Goal: Information Seeking & Learning: Learn about a topic

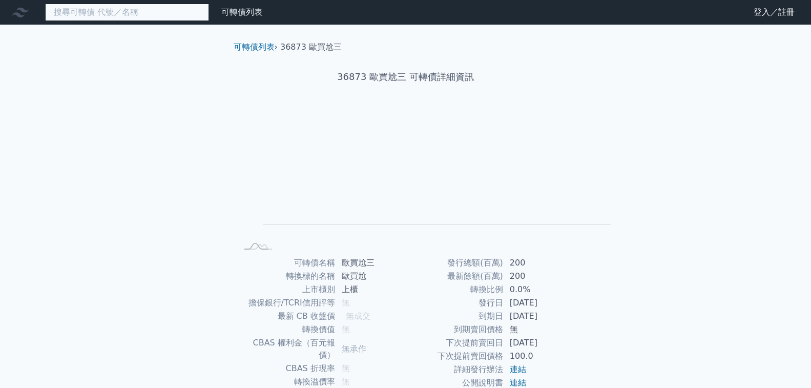
click at [76, 15] on input at bounding box center [127, 12] width 164 height 17
click at [105, 13] on input "4979" at bounding box center [127, 12] width 164 height 17
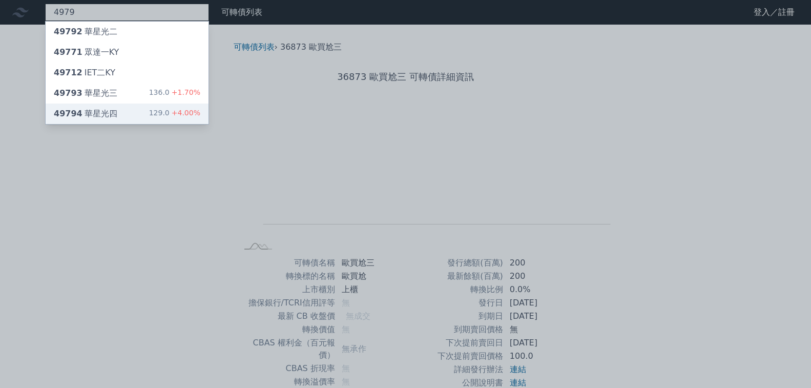
type input "4979"
click at [83, 108] on div "49794 華星光四" at bounding box center [86, 114] width 64 height 12
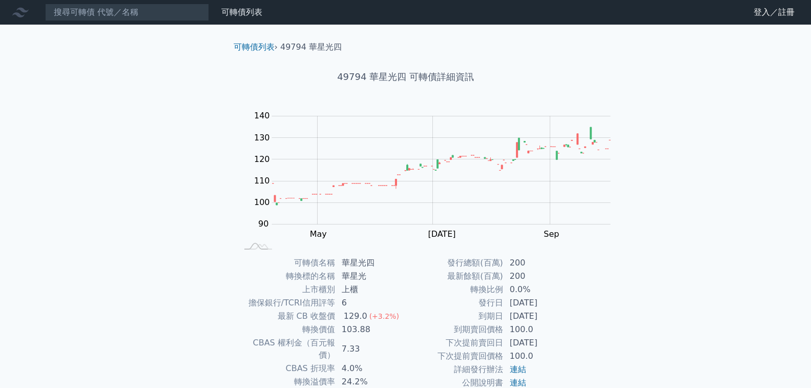
click at [124, 176] on div "可轉債列表 財務數據 可轉債列表 財務數據 登入／註冊 登入／註冊 可轉債列表 › 49794 華星光四 49794 華星光四 可轉債詳細資訊 Zoom Ou…" at bounding box center [405, 243] width 811 height 487
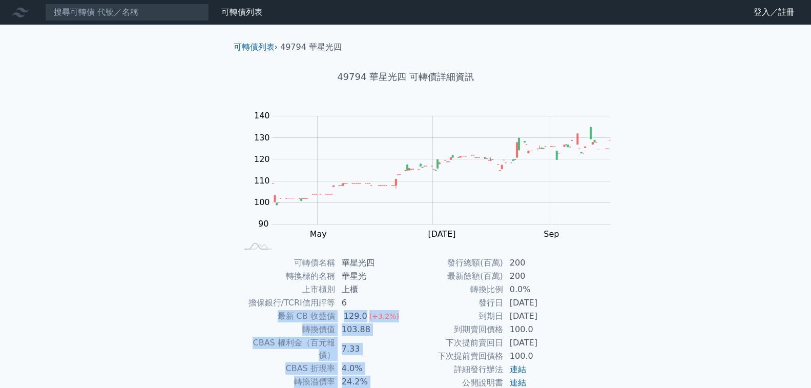
drag, startPoint x: 493, startPoint y: 359, endPoint x: 483, endPoint y: 297, distance: 63.2
click at [406, 297] on tbody "可轉債名稱 華星光四 轉換標的名稱 華星光 上市櫃別 上櫃 擔保銀行/TCRI信用評等 6 最新 CB 收盤價 129.0 (+3.2%) 轉換價值 103.…" at bounding box center [322, 348] width 168 height 185
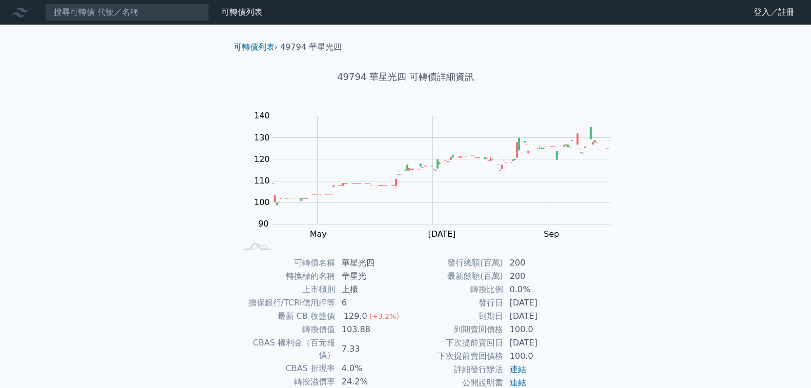
click at [406, 287] on td "上櫃" at bounding box center [371, 289] width 70 height 13
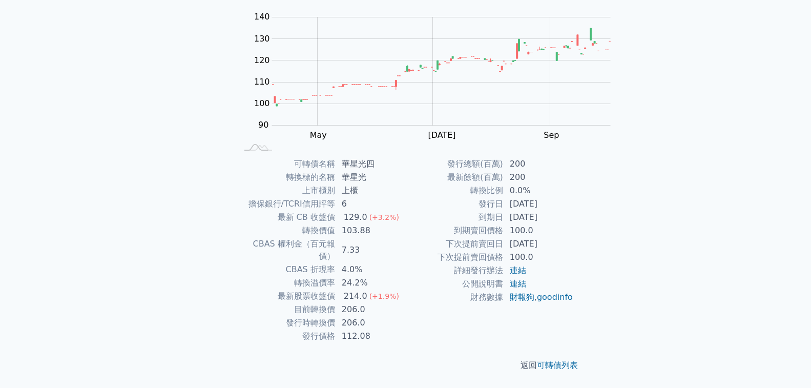
scroll to position [154, 0]
drag, startPoint x: 485, startPoint y: 302, endPoint x: 492, endPoint y: 108, distance: 194.3
click at [491, 157] on div "可轉債名稱 華星光四 轉換標的名稱 華星光 上市櫃別 上櫃 擔保銀行/TCRI信用評等 6 最新 CB 收盤價 129.0 (+3.2%) 轉換價值 103.…" at bounding box center [405, 249] width 361 height 185
click at [406, 157] on td "華星光四" at bounding box center [371, 163] width 70 height 13
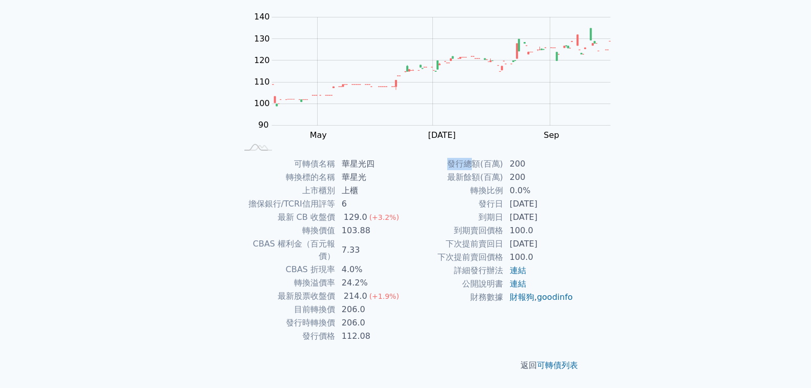
drag, startPoint x: 350, startPoint y: 226, endPoint x: 426, endPoint y: 228, distance: 75.8
click at [406, 171] on td "發行總額(百萬)" at bounding box center [455, 163] width 98 height 13
click at [504, 184] on td "200" at bounding box center [539, 177] width 70 height 13
drag, startPoint x: 450, startPoint y: 249, endPoint x: 355, endPoint y: 234, distance: 96.1
click at [406, 234] on tbody "發行總額(百萬) 200 最新餘額(百萬) 200 轉換比例 0.0% 發行日 [DATE] 到期日 [DATE] 到期賣回價格 100.0 下次提前賣回日 …" at bounding box center [490, 230] width 168 height 147
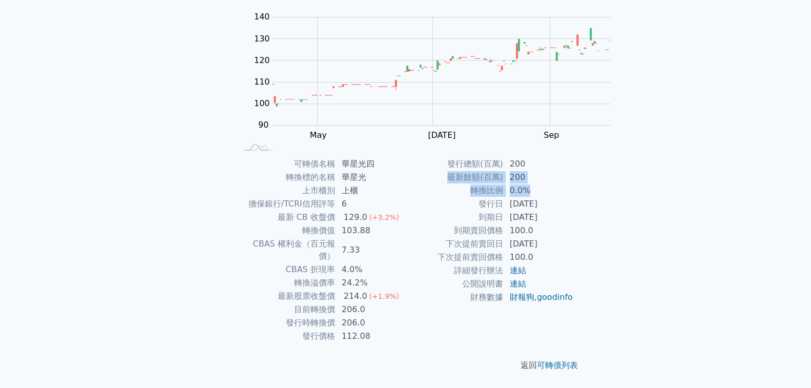
click at [406, 184] on td "最新餘額(百萬)" at bounding box center [455, 177] width 98 height 13
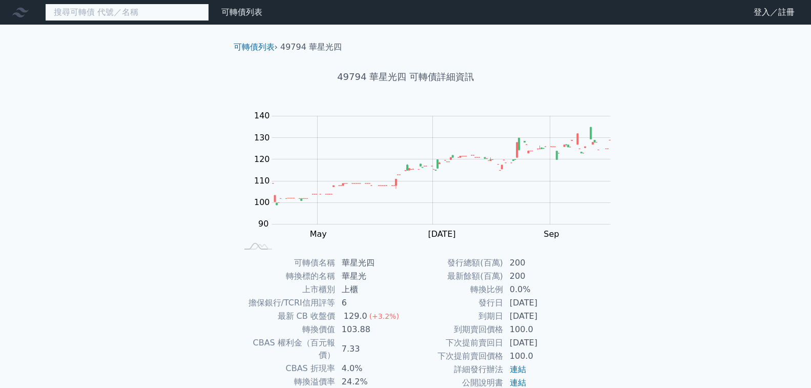
click at [101, 9] on input at bounding box center [127, 12] width 164 height 17
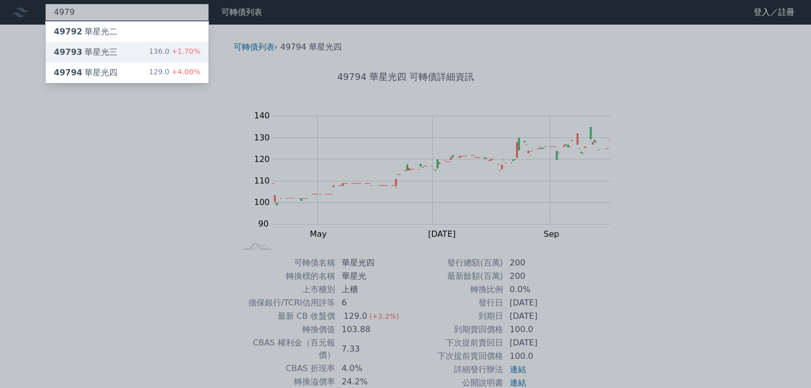
type input "4979"
click at [96, 42] on div "49793 華星光三 136.0 +1.70%" at bounding box center [127, 52] width 163 height 20
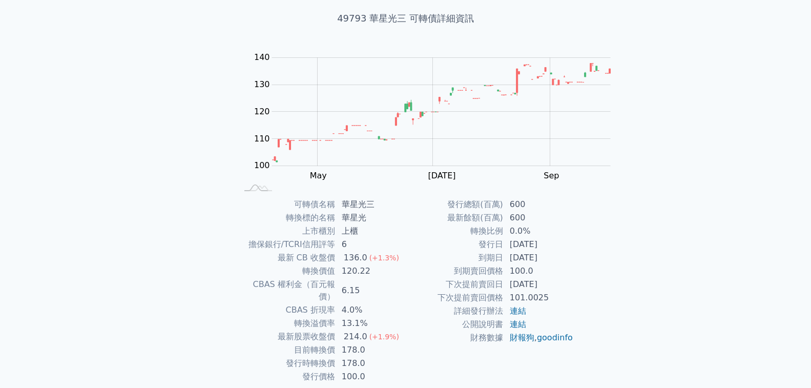
scroll to position [154, 0]
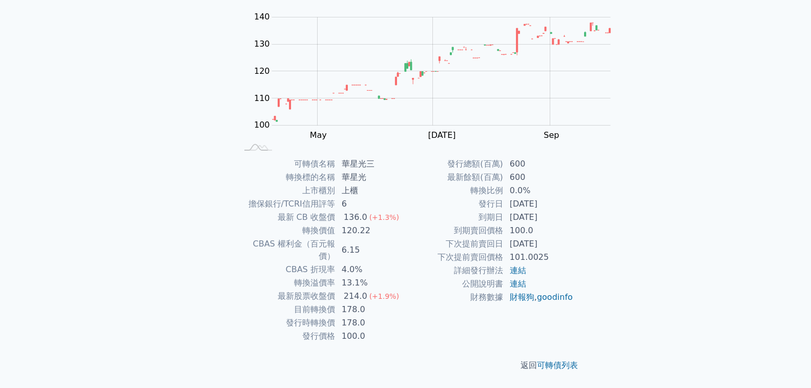
click at [406, 197] on td "轉換比例" at bounding box center [455, 190] width 98 height 13
drag, startPoint x: 360, startPoint y: 178, endPoint x: 443, endPoint y: 187, distance: 83.0
click at [406, 183] on tbody "可轉債名稱 華星光三 轉換標的名稱 華星光 上市櫃別 上櫃 擔保銀行/TCRI信用評等 6 最新 CB 收盤價 136.0 (+1.3%) 轉換價值 120.…" at bounding box center [322, 249] width 168 height 185
click at [406, 316] on td "178.0" at bounding box center [371, 322] width 70 height 13
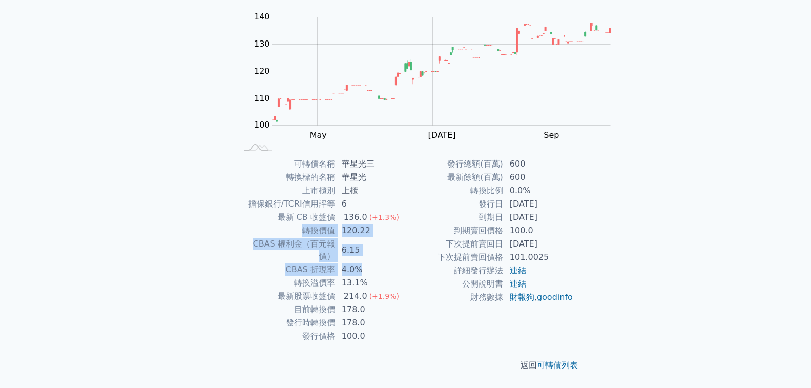
drag, startPoint x: 453, startPoint y: 186, endPoint x: 297, endPoint y: 169, distance: 156.7
click at [297, 169] on tbody "可轉債名稱 華星光三 轉換標的名稱 華星光 上市櫃別 上櫃 擔保銀行/TCRI信用評等 6 最新 CB 收盤價 136.0 (+1.3%) 轉換價值 120.…" at bounding box center [322, 249] width 168 height 185
click at [297, 224] on td "轉換價值" at bounding box center [287, 230] width 98 height 13
drag, startPoint x: 350, startPoint y: 159, endPoint x: 487, endPoint y: 165, distance: 137.4
click at [406, 224] on tr "轉換價值 120.22" at bounding box center [322, 230] width 168 height 13
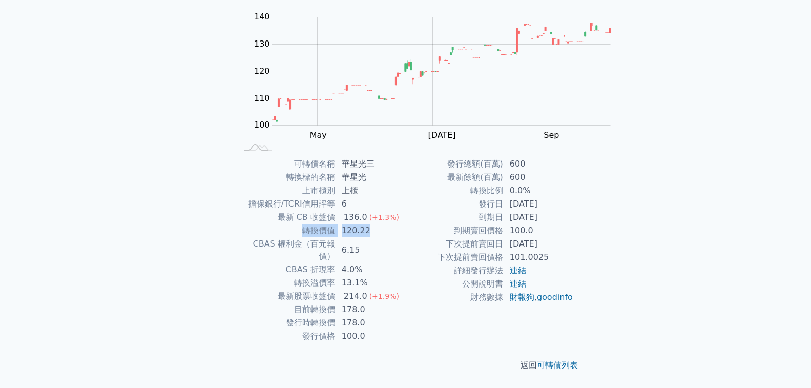
click at [406, 224] on td "120.22" at bounding box center [371, 230] width 70 height 13
click at [167, 223] on div "可轉債列表 財務數據 可轉債列表 財務數據 登入／註冊 登入／註冊 可轉債列表 › 49793 華星光三 49793 華星光三 可轉債詳細資訊 Zoom Ou…" at bounding box center [405, 144] width 811 height 487
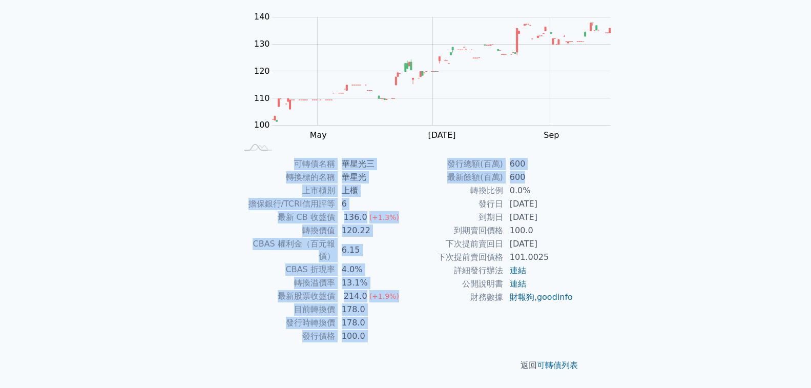
drag, startPoint x: 449, startPoint y: 274, endPoint x: 333, endPoint y: 104, distance: 205.0
click at [336, 157] on div "可轉債名稱 華星光三 轉換標的名稱 華星光 上市櫃別 上櫃 擔保銀行/TCRI信用評等 6 最新 CB 收盤價 136.0 (+1.3%) 轉換價值 120.…" at bounding box center [405, 249] width 361 height 185
click at [333, 157] on td "可轉債名稱" at bounding box center [287, 163] width 98 height 13
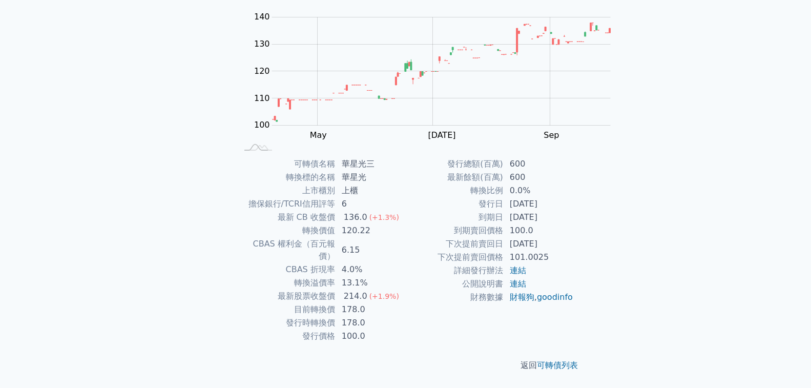
scroll to position [189, 0]
drag, startPoint x: 398, startPoint y: 247, endPoint x: 491, endPoint y: 262, distance: 94.5
click at [491, 262] on tbody "發行總額(百萬) 600 最新餘額(百萬) 600 轉換比例 0.0% 發行日 [DATE] 到期日 [DATE] 到期賣回價格 100.0 下次提前賣回日 …" at bounding box center [490, 230] width 168 height 147
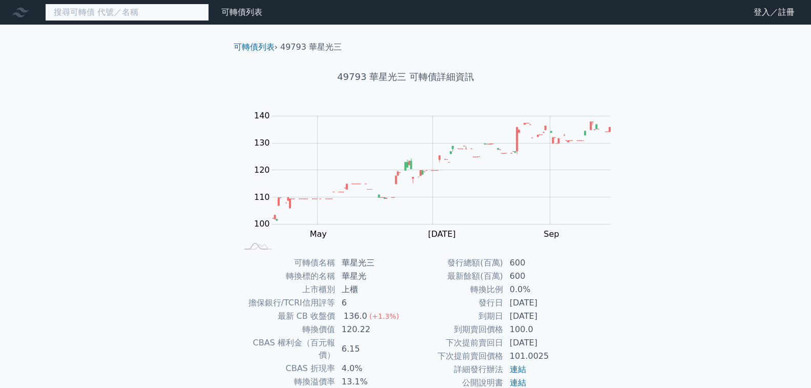
click at [129, 12] on input at bounding box center [127, 12] width 164 height 17
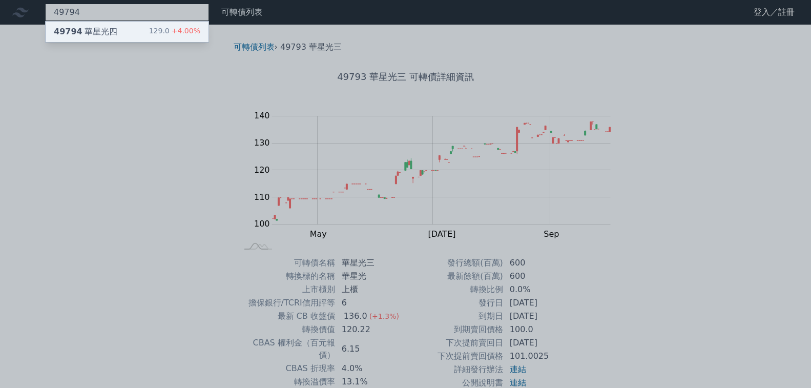
type input "49794"
click at [149, 26] on div "129.0 +4.00%" at bounding box center [174, 32] width 51 height 12
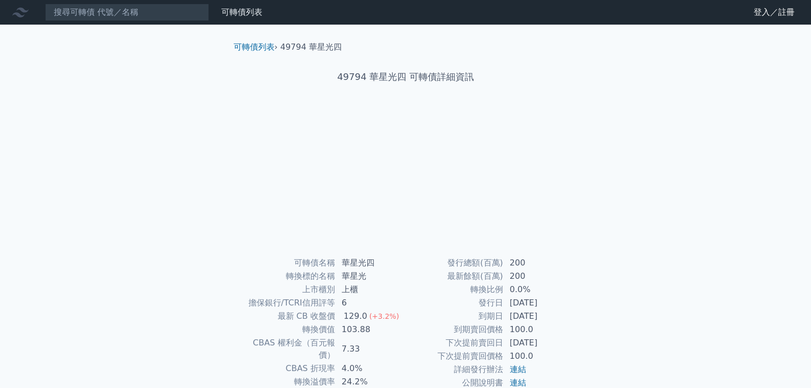
scroll to position [189, 0]
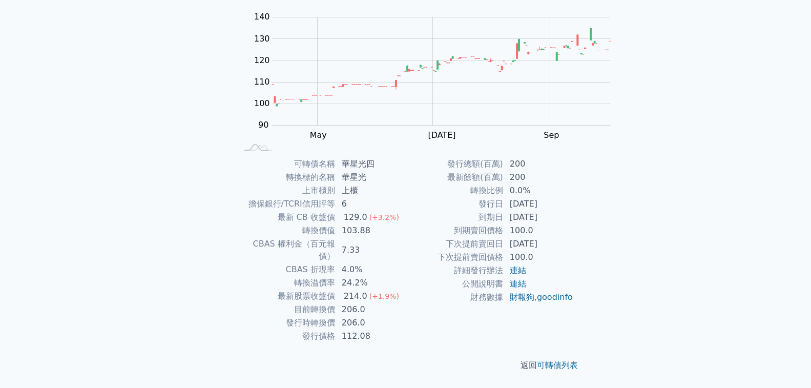
drag, startPoint x: 497, startPoint y: 265, endPoint x: 354, endPoint y: 261, distance: 143.5
click at [406, 261] on tbody "發行總額(百萬) 200 最新餘額(百萬) 200 轉換比例 0.0% 發行日 [DATE] 到期日 [DATE] 到期賣回價格 100.0 下次提前賣回日 …" at bounding box center [490, 230] width 168 height 147
click at [406, 211] on td "發行日" at bounding box center [455, 203] width 98 height 13
drag, startPoint x: 384, startPoint y: 251, endPoint x: 498, endPoint y: 259, distance: 114.5
click at [498, 259] on tbody "發行總額(百萬) 200 最新餘額(百萬) 200 轉換比例 0.0% 發行日 [DATE] 到期日 [DATE] 到期賣回價格 100.0 下次提前賣回日 …" at bounding box center [490, 230] width 168 height 147
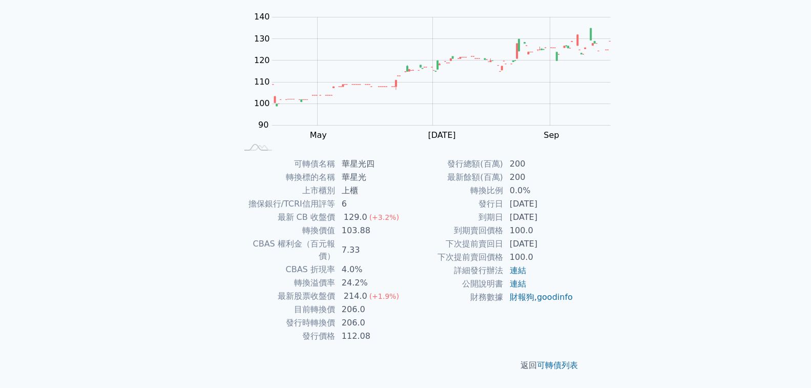
scroll to position [154, 0]
click at [238, 276] on td "轉換溢價率" at bounding box center [287, 282] width 98 height 13
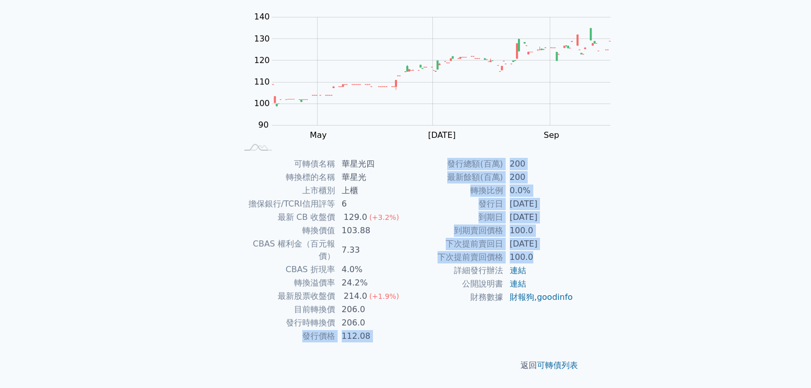
drag, startPoint x: 387, startPoint y: 264, endPoint x: 549, endPoint y: 336, distance: 177.0
click at [549, 336] on div "可轉債名稱 華星光四 轉換標的名稱 華星光 上市櫃別 上櫃 擔保銀行/TCRI信用評等 6 最新 CB 收盤價 129.0 (+3.2%) 轉換價值 103.…" at bounding box center [405, 249] width 361 height 185
click at [549, 264] on td "100.0" at bounding box center [539, 256] width 70 height 13
drag, startPoint x: 551, startPoint y: 336, endPoint x: 518, endPoint y: 237, distance: 104.2
click at [518, 237] on div "可轉債名稱 華星光四 轉換標的名稱 華星光 上市櫃別 上櫃 擔保銀行/TCRI信用評等 6 最新 CB 收盤價 129.0 (+3.2%) 轉換價值 103.…" at bounding box center [405, 249] width 361 height 185
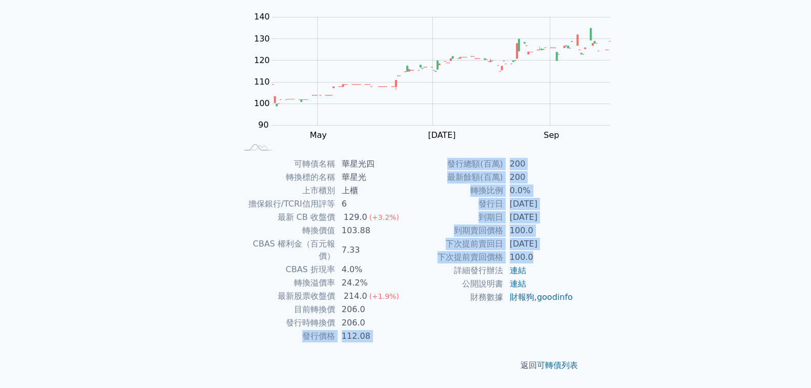
click at [406, 316] on td "206.0" at bounding box center [371, 322] width 70 height 13
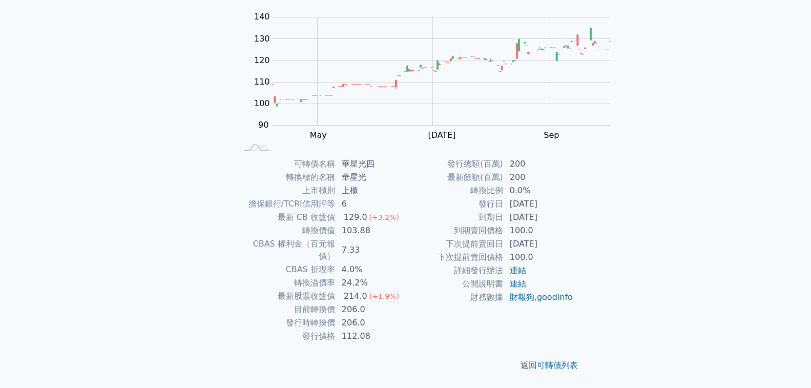
scroll to position [189, 0]
click at [510, 288] on link "連結" at bounding box center [518, 284] width 16 height 10
click at [504, 171] on td "200" at bounding box center [539, 163] width 70 height 13
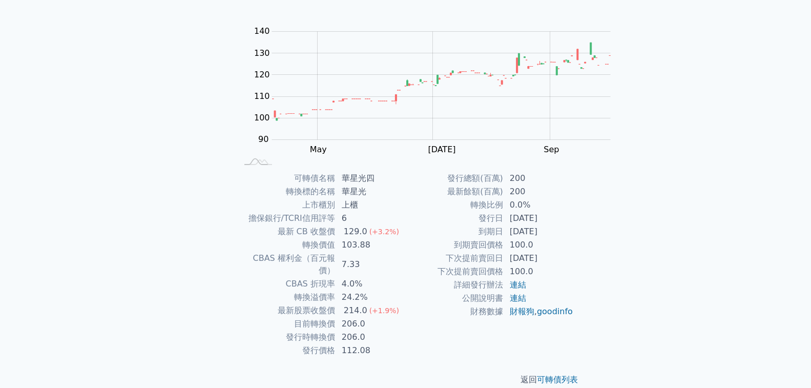
scroll to position [0, 0]
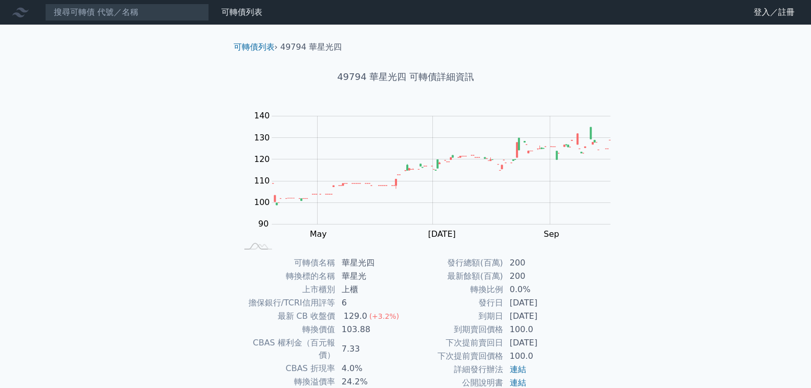
click at [170, 301] on div "可轉債列表 財務數據 可轉債列表 財務數據 登入／註冊 登入／註冊 可轉債列表 › 49794 華星光四 49794 華星光四 可轉債詳細資訊 Zoom Ou…" at bounding box center [405, 243] width 811 height 487
